Goal: Check status: Check status

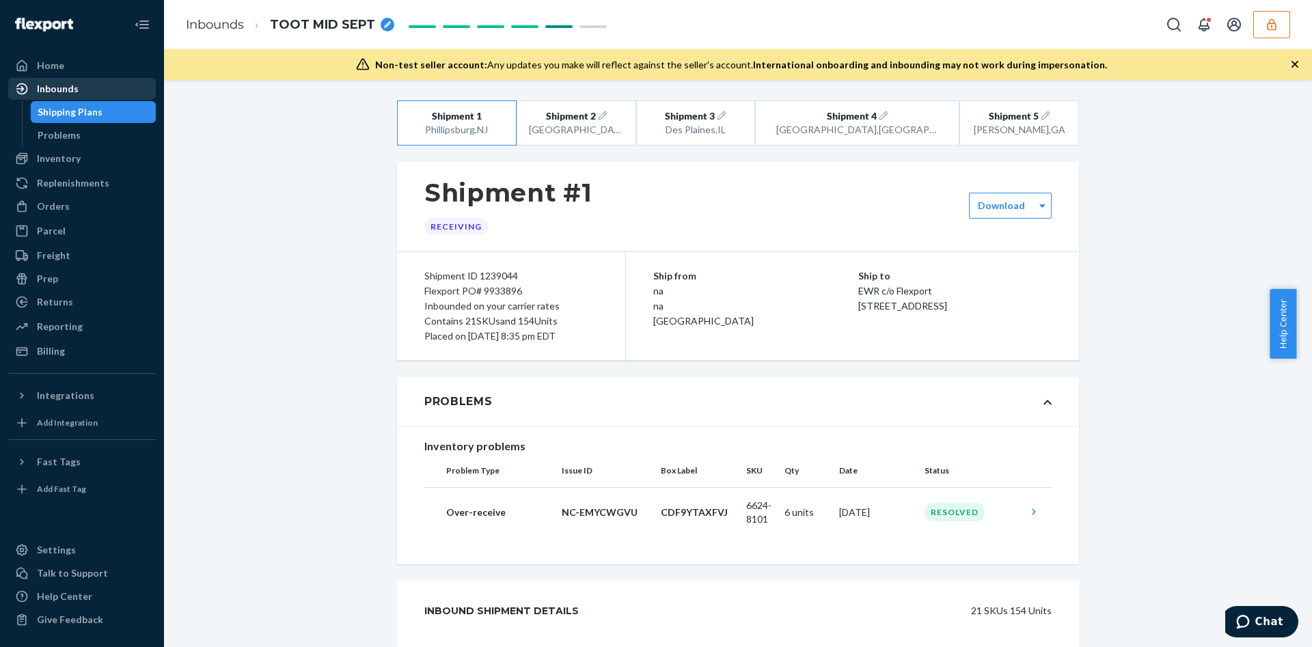
click at [57, 96] on div "Inbounds" at bounding box center [82, 88] width 145 height 19
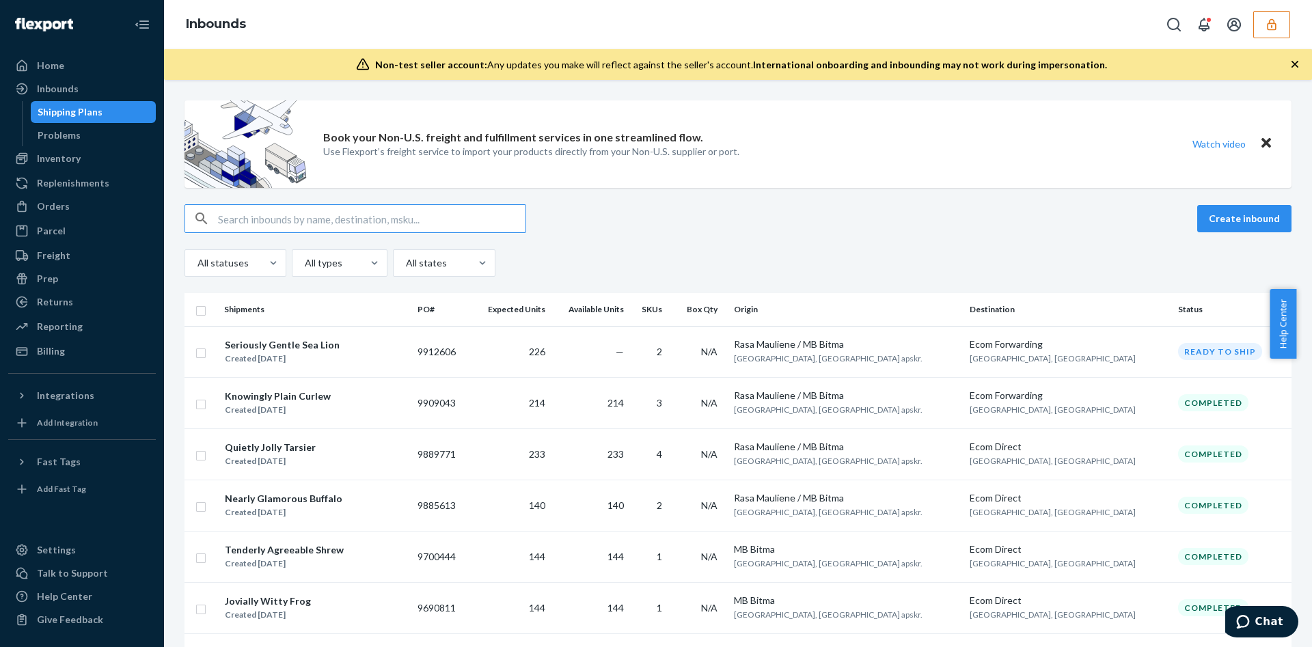
click at [306, 219] on input "text" at bounding box center [372, 218] width 308 height 27
type input "9929105"
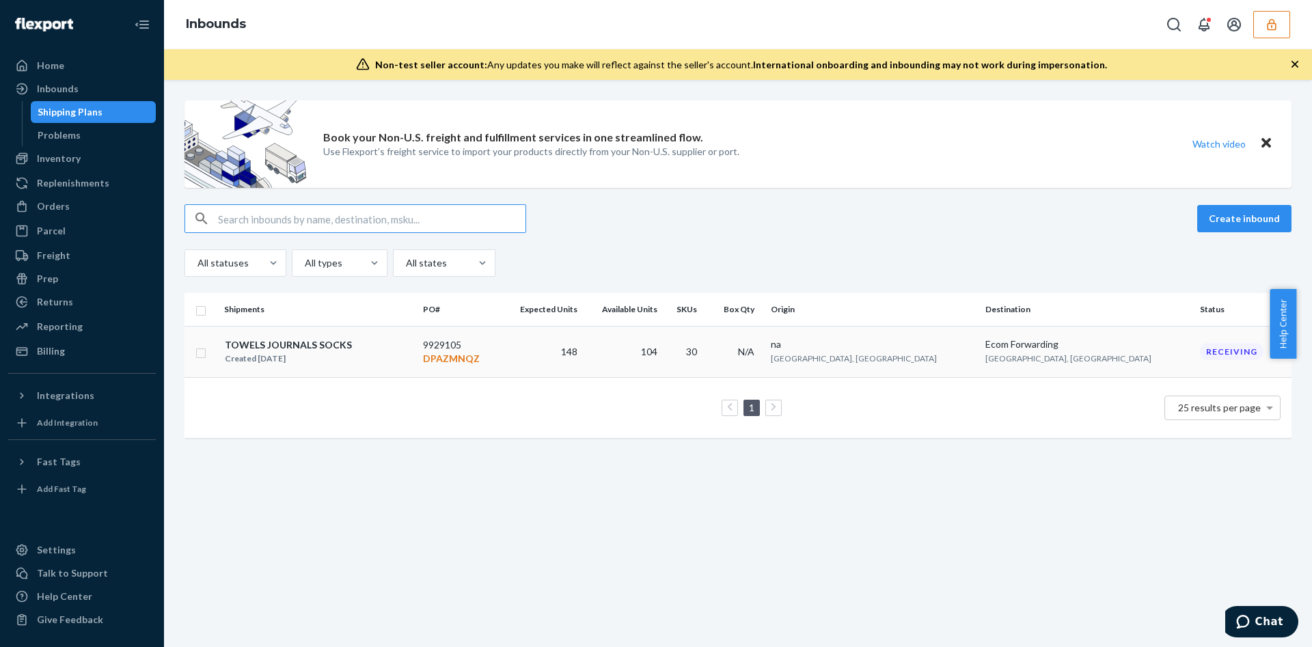
click at [370, 347] on div "TOWELS JOURNALS SOCKS Created [DATE]" at bounding box center [318, 352] width 188 height 29
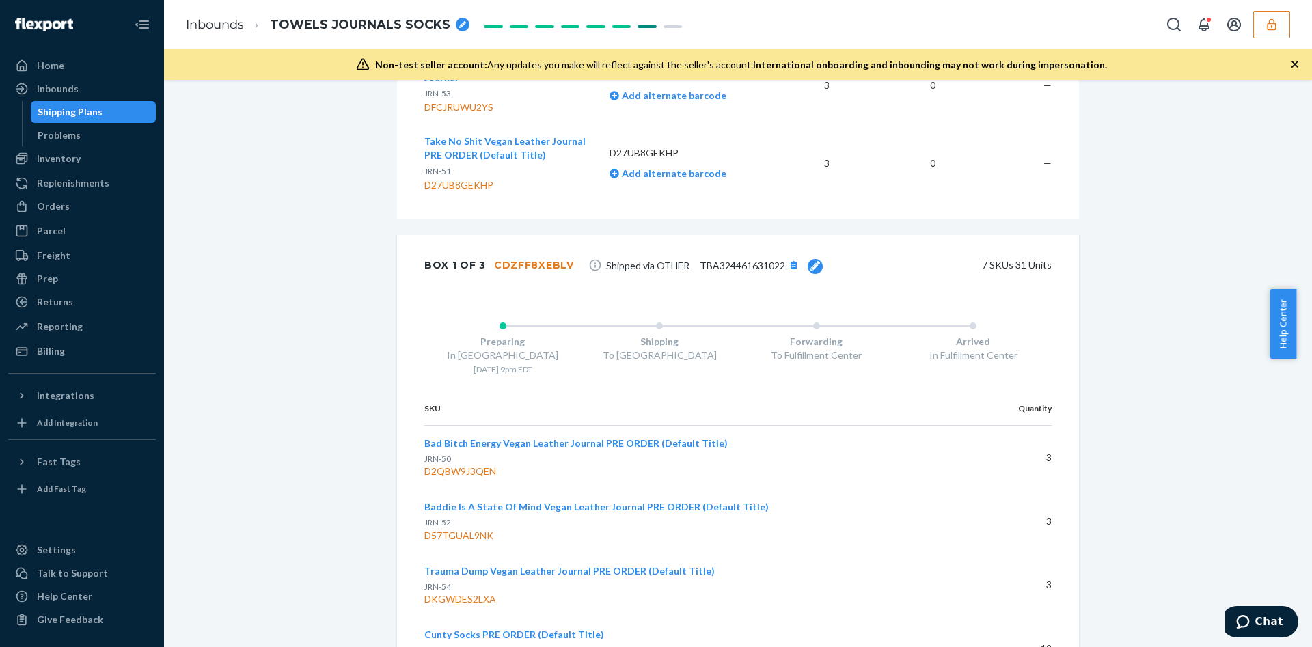
scroll to position [2871, 0]
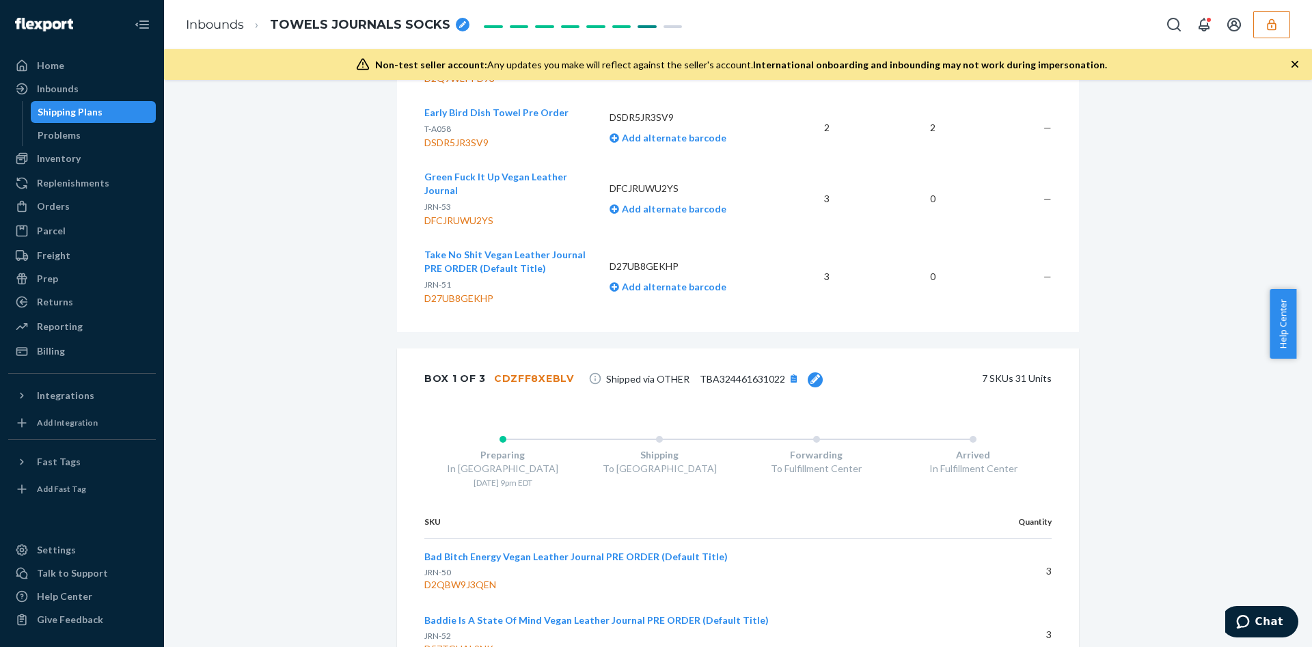
click at [718, 373] on span "TBA324461631022" at bounding box center [742, 379] width 85 height 12
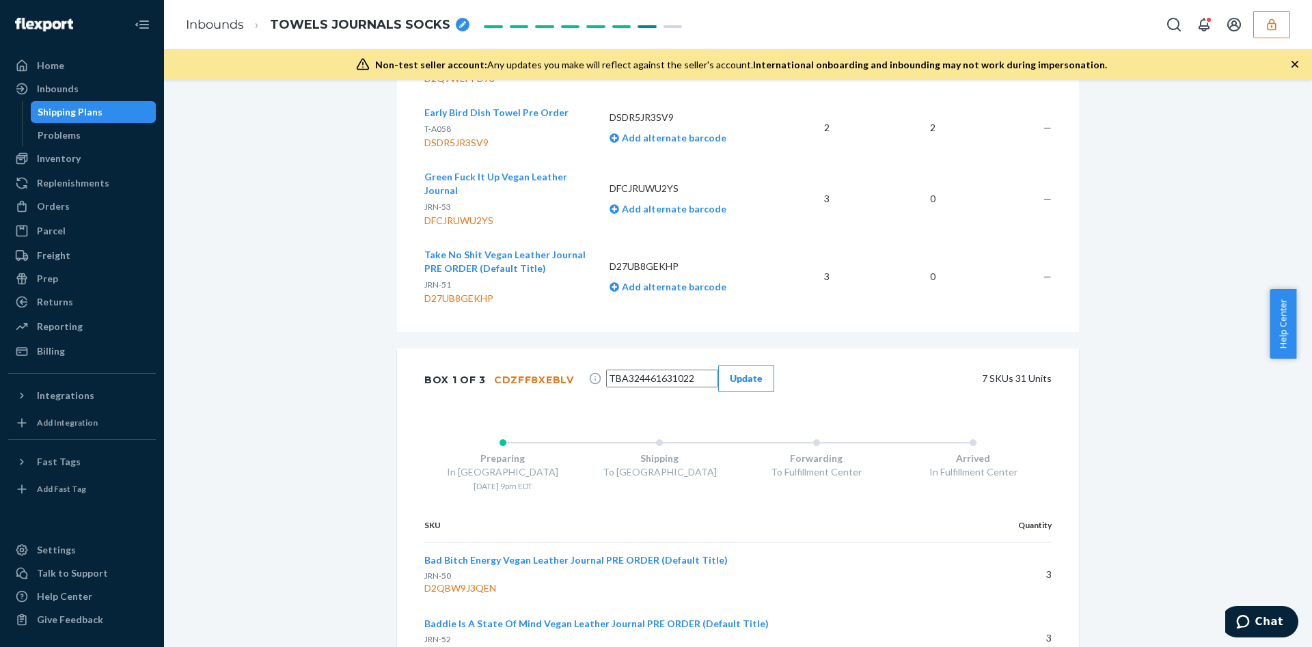
click at [656, 370] on input "TBA324461631022" at bounding box center [662, 379] width 112 height 18
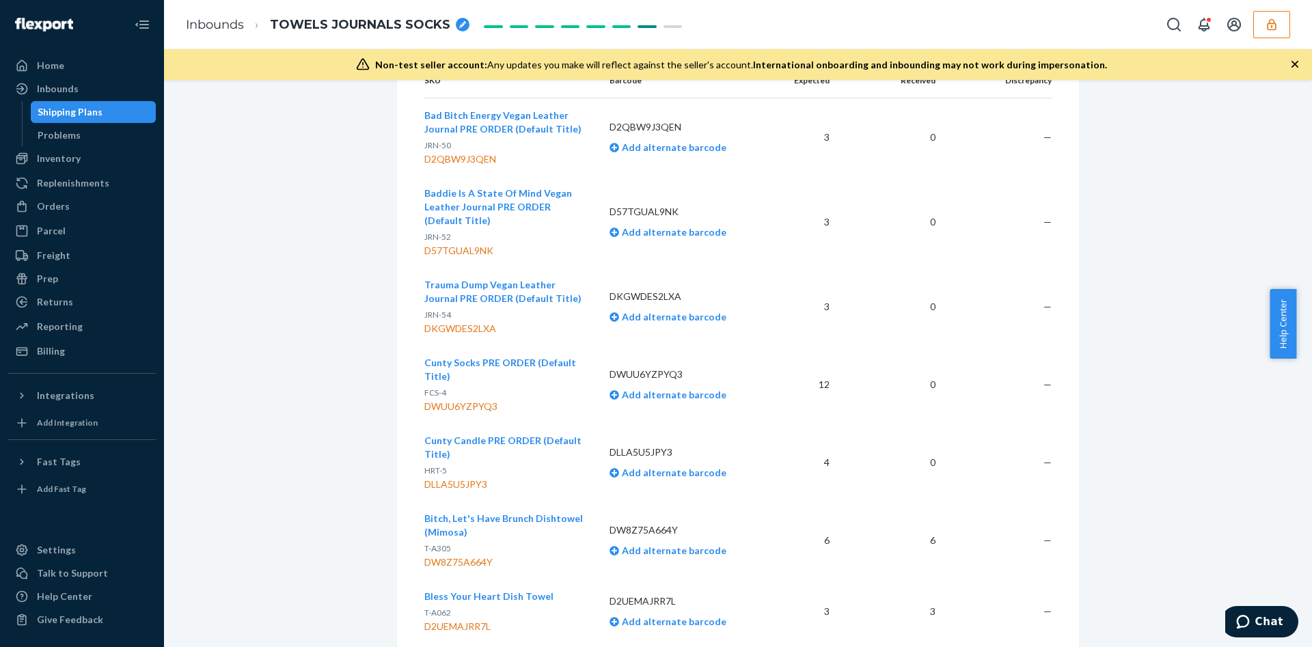
scroll to position [820, 0]
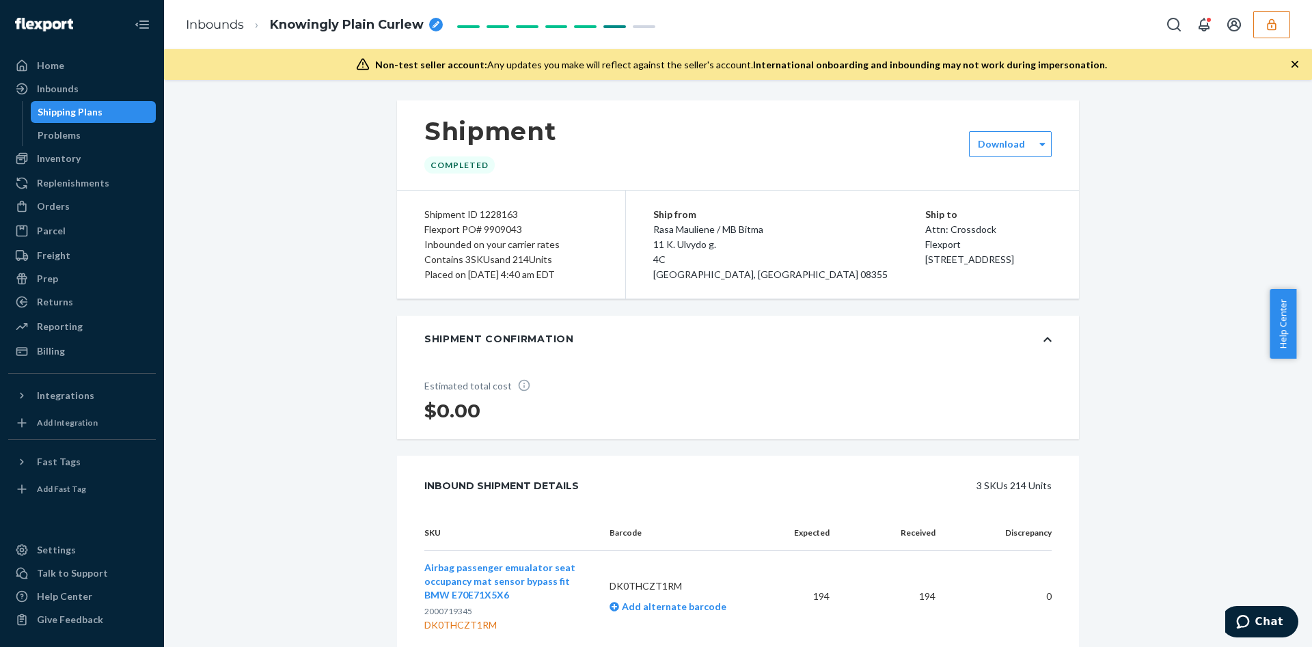
click at [1264, 29] on button "button" at bounding box center [1272, 24] width 37 height 27
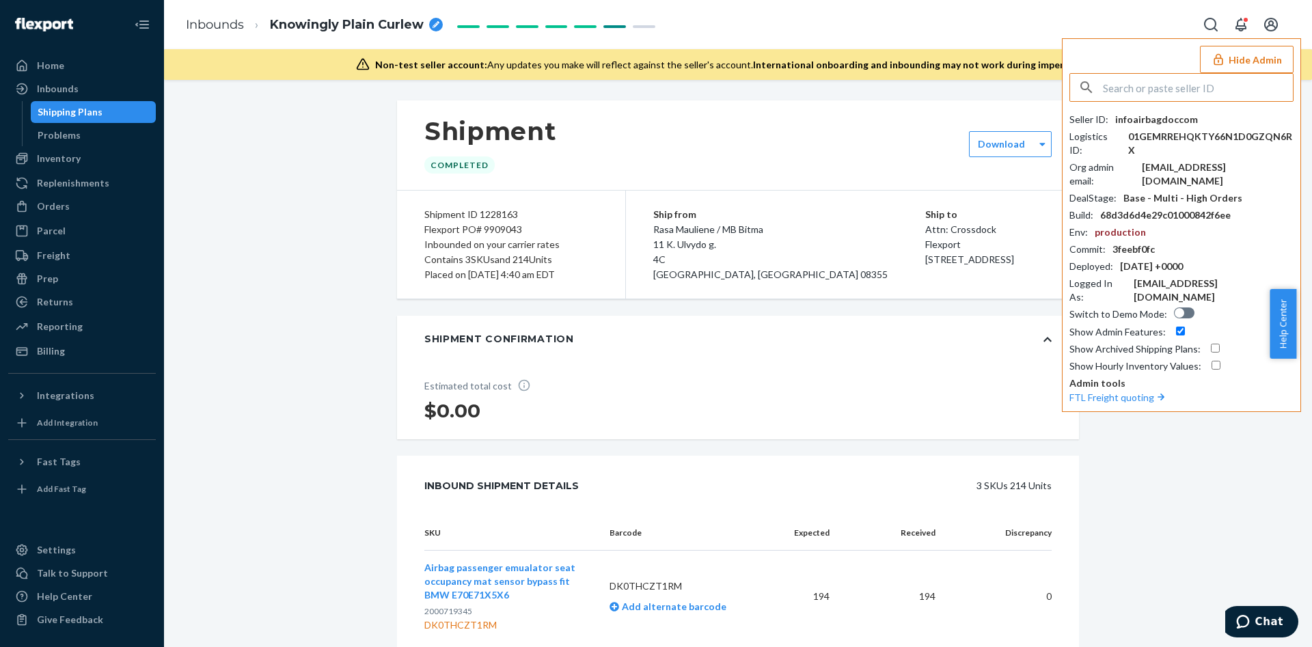
click at [1187, 82] on input "text" at bounding box center [1198, 87] width 190 height 27
type input "info@themilkbarcollective.com"
click at [1118, 125] on span "infothemilkbarcollectivecom" at bounding box center [1163, 120] width 159 height 14
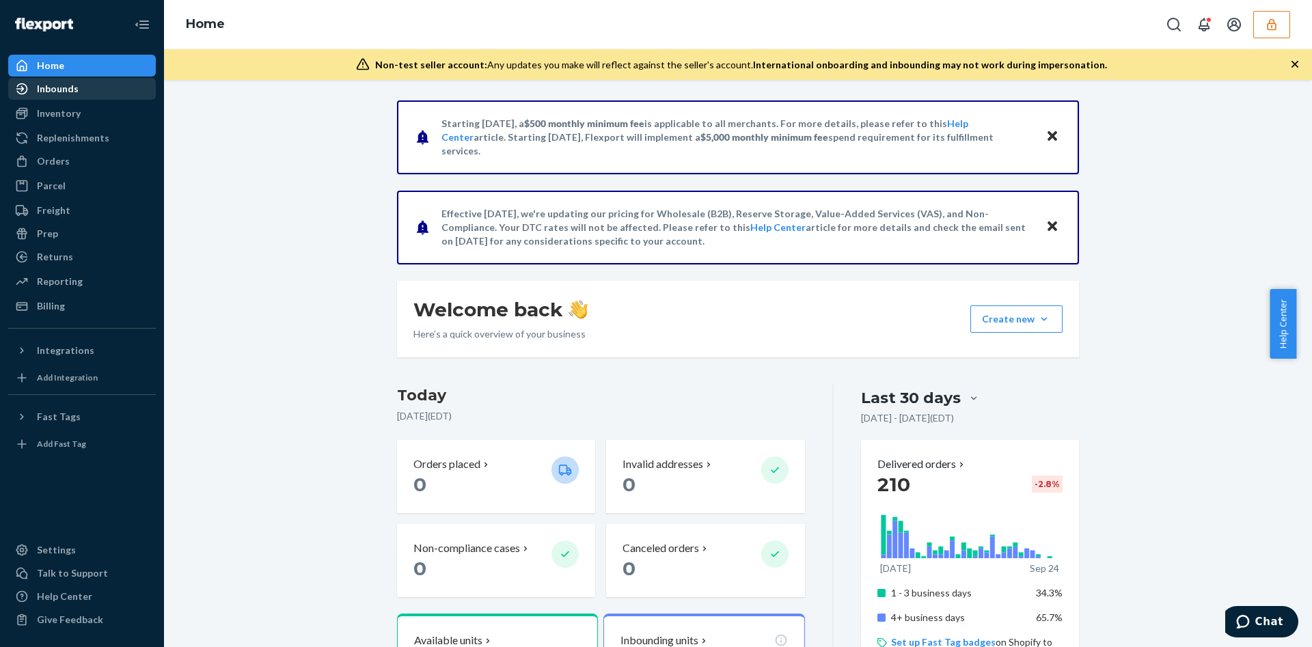
click at [51, 87] on div "Inbounds" at bounding box center [58, 89] width 42 height 14
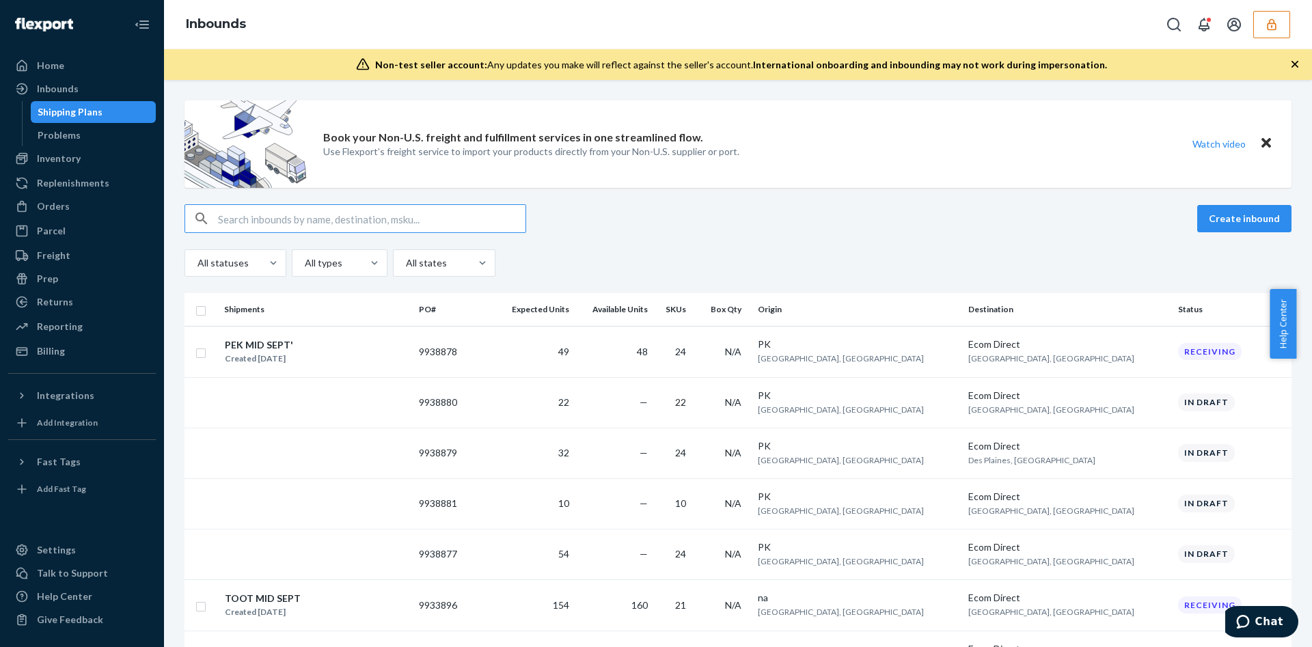
click at [366, 215] on input "text" at bounding box center [372, 218] width 308 height 27
paste input "9933896"
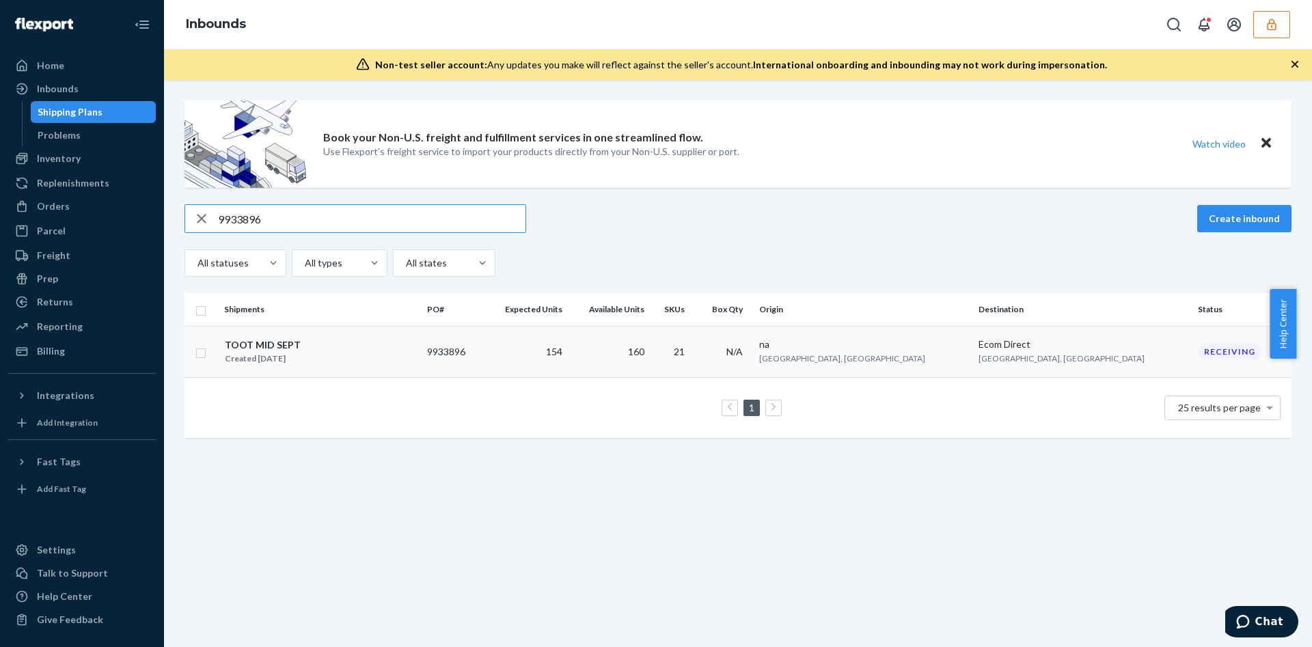
type input "9933896"
click at [401, 366] on td "TOOT MID SEPT Created Sep 11, 2025" at bounding box center [320, 351] width 203 height 51
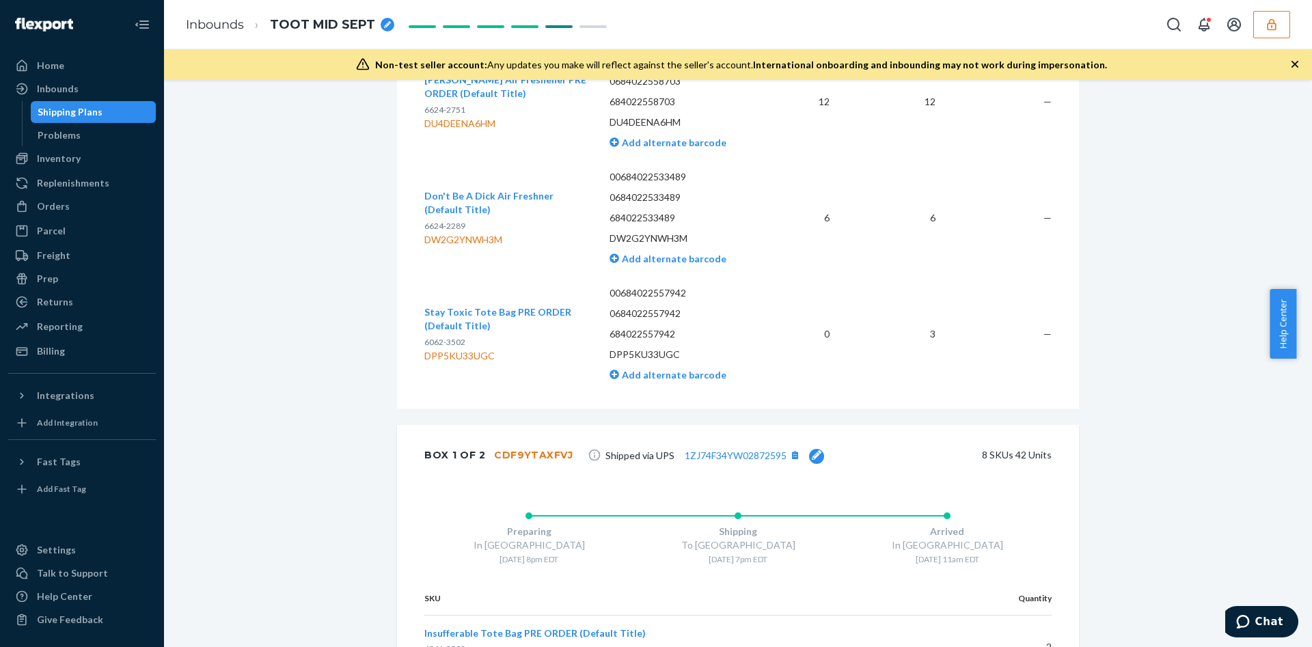
scroll to position [2871, 0]
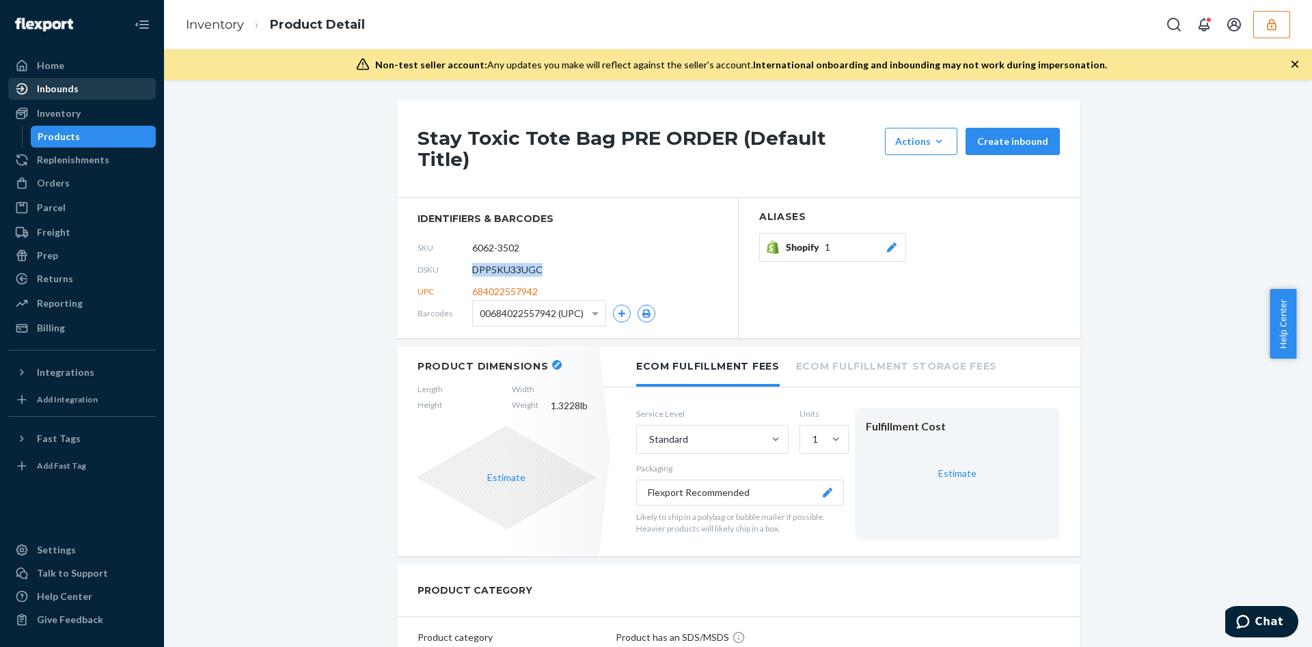
drag, startPoint x: 92, startPoint y: 92, endPoint x: 135, endPoint y: 94, distance: 43.8
click at [92, 92] on div "Inbounds" at bounding box center [82, 88] width 145 height 19
